Goal: Task Accomplishment & Management: Manage account settings

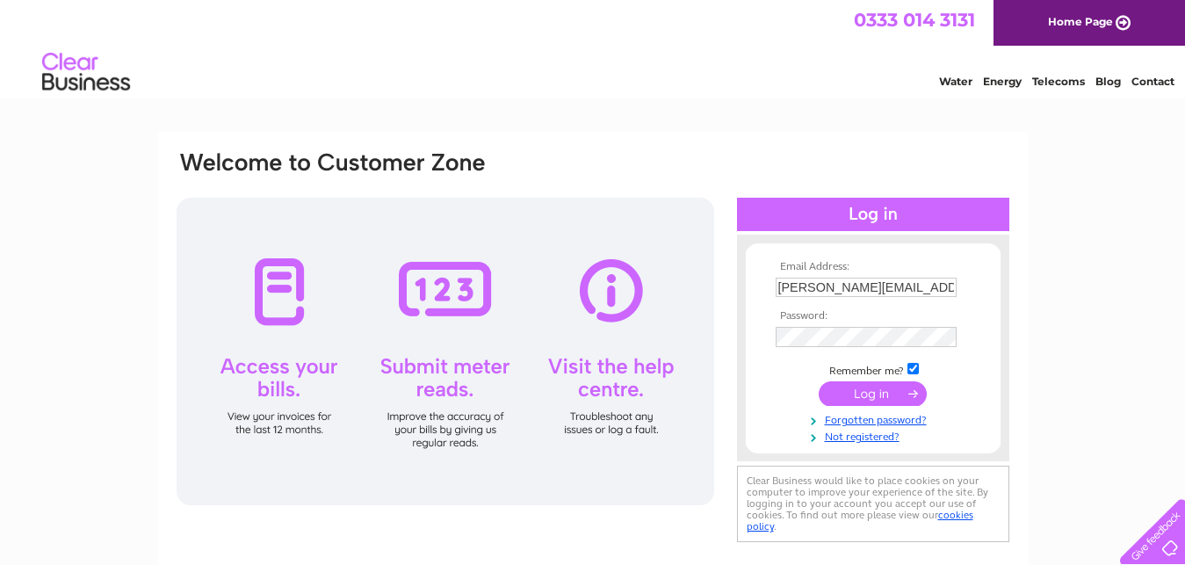
click at [873, 394] on input "submit" at bounding box center [873, 393] width 108 height 25
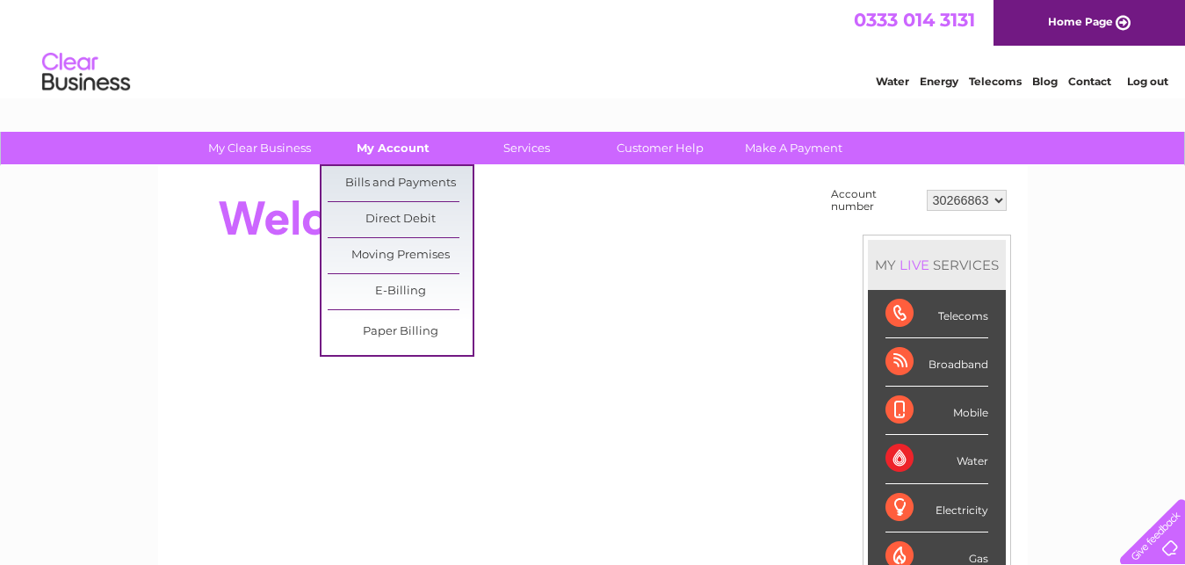
click at [384, 148] on link "My Account" at bounding box center [393, 148] width 145 height 33
click at [374, 188] on link "Bills and Payments" at bounding box center [400, 183] width 145 height 35
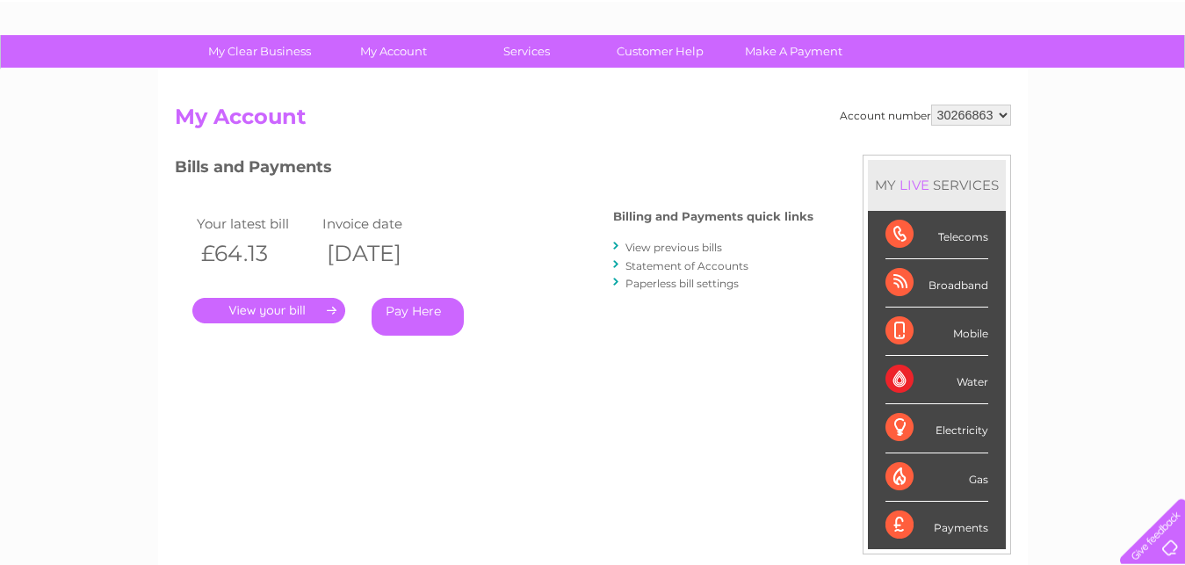
scroll to position [104, 0]
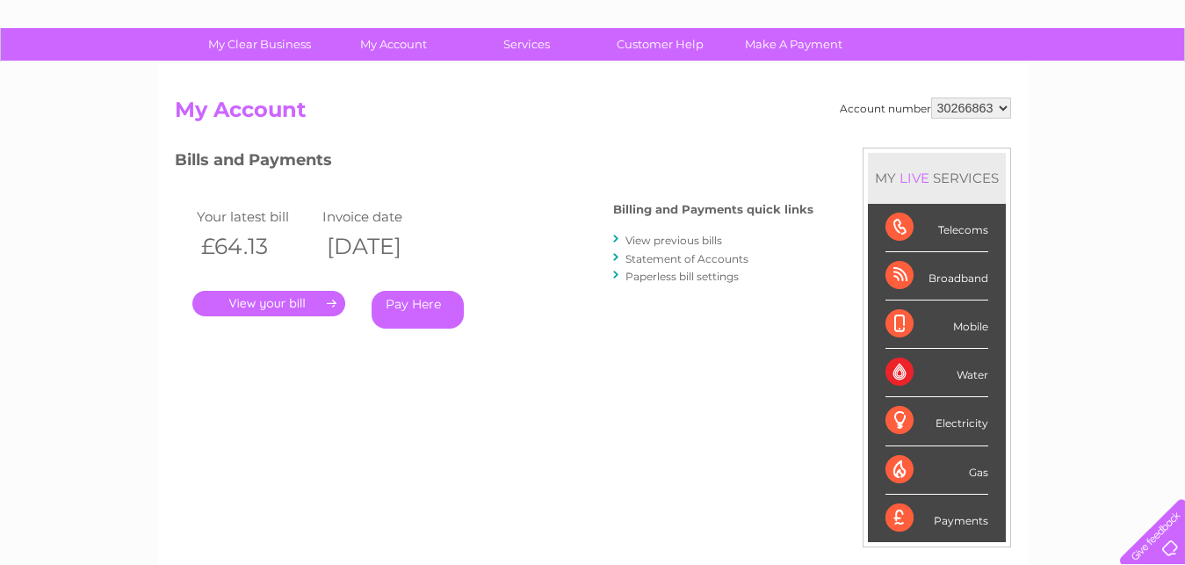
click at [686, 242] on link "View previous bills" at bounding box center [673, 240] width 97 height 13
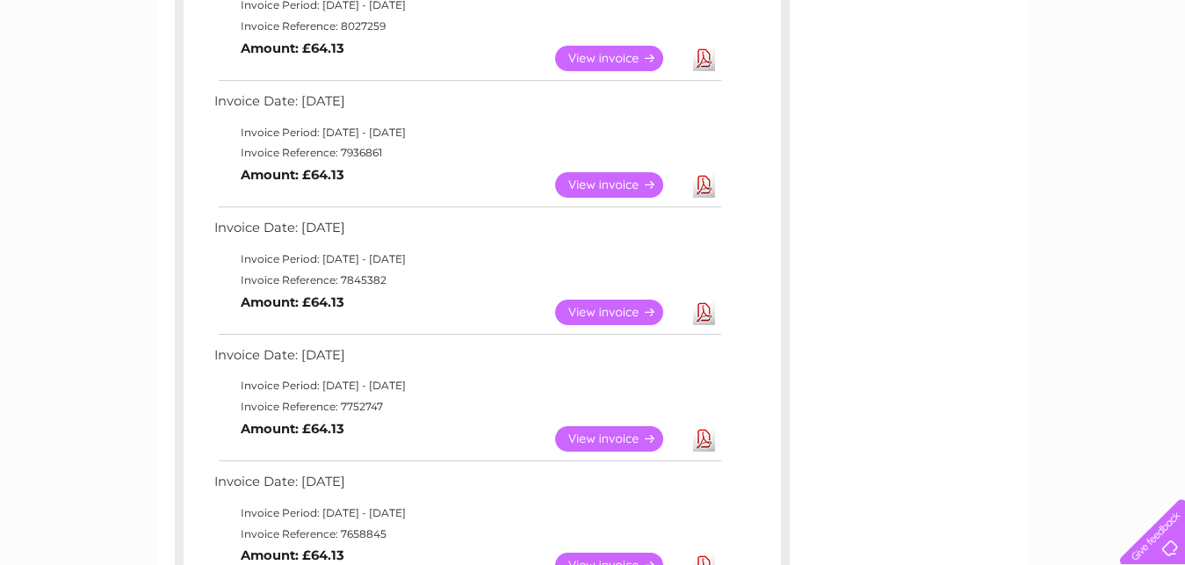
scroll to position [370, 0]
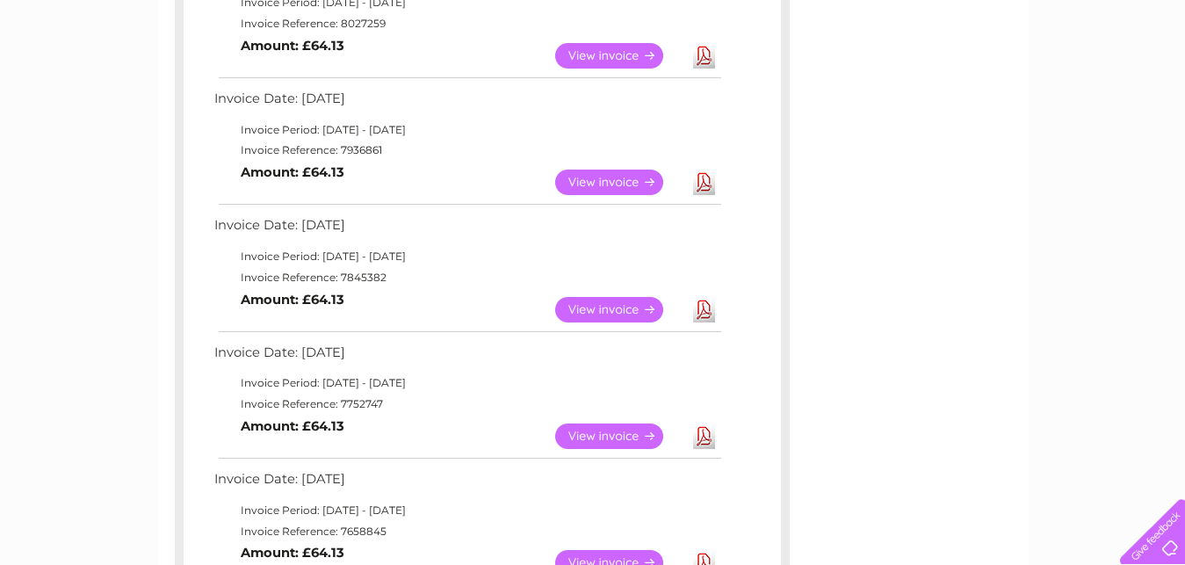
click at [584, 304] on link "View" at bounding box center [619, 309] width 129 height 25
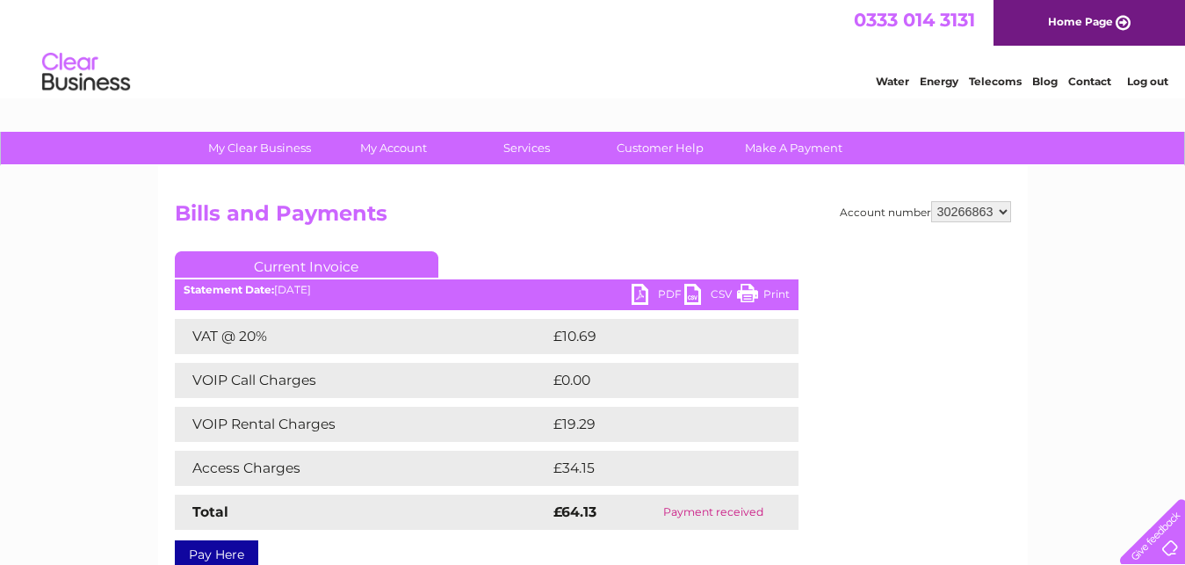
click at [652, 299] on link "PDF" at bounding box center [658, 296] width 53 height 25
